Goal: Task Accomplishment & Management: Use online tool/utility

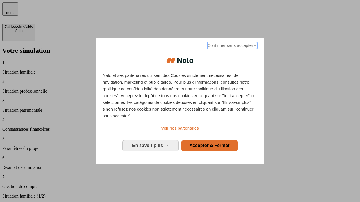
click at [232, 46] on span "Continuer sans accepter →" at bounding box center [232, 45] width 50 height 7
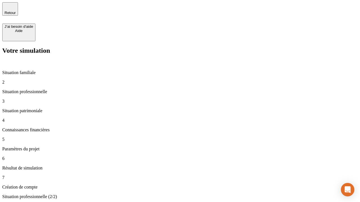
type input "70 000"
type input "1 000"
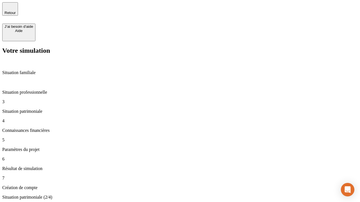
type input "800"
type input "6"
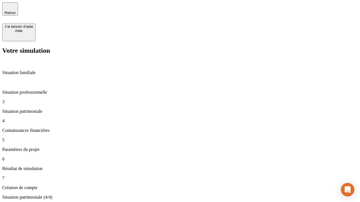
type input "400"
type input "3"
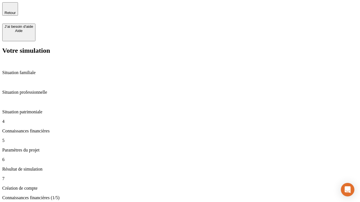
click at [337, 191] on iframe at bounding box center [347, 190] width 20 height 20
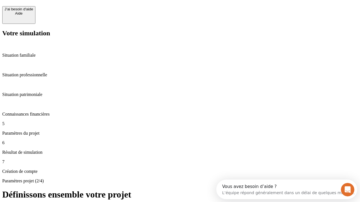
scroll to position [5, 0]
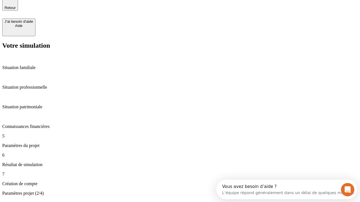
type input "35"
type input "500"
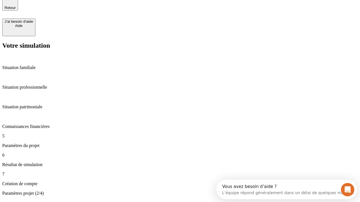
type input "640"
